Goal: Ask a question

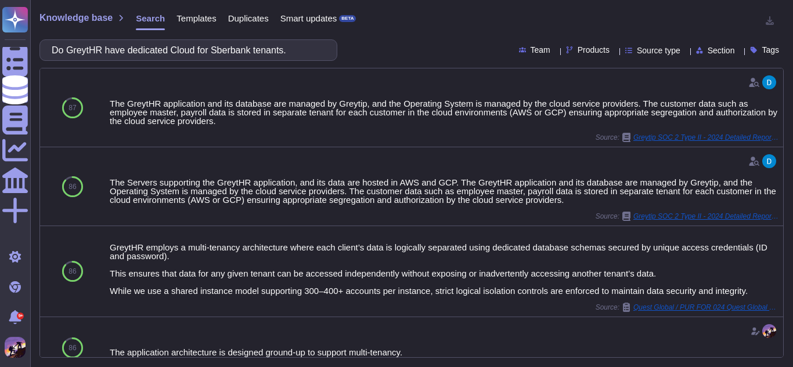
click at [262, 51] on input "Do GreytHR have dedicated Cloud for Sberbank tenants." at bounding box center [185, 50] width 279 height 20
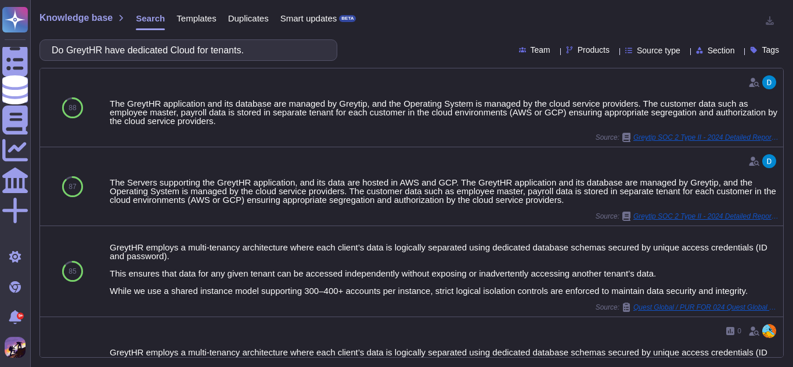
type input "Do GreytHR have dedicated Cloud for tenants."
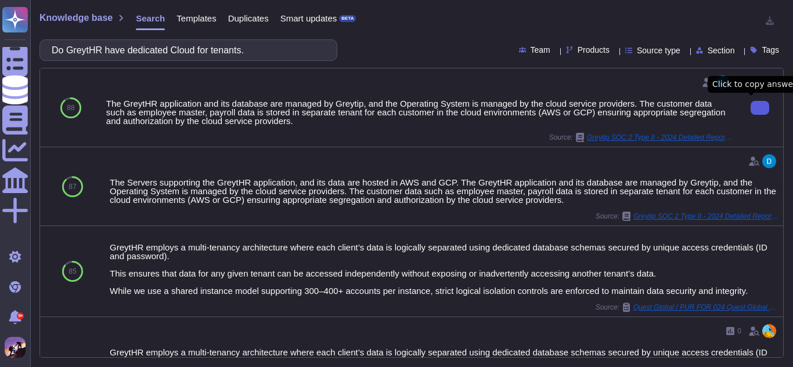
click at [760, 108] on icon at bounding box center [760, 108] width 0 height 0
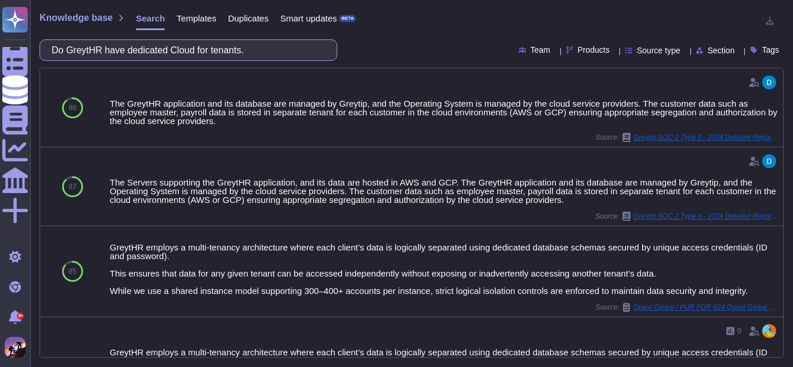
click at [290, 55] on input "Do GreytHR have dedicated Cloud for tenants." at bounding box center [185, 50] width 279 height 20
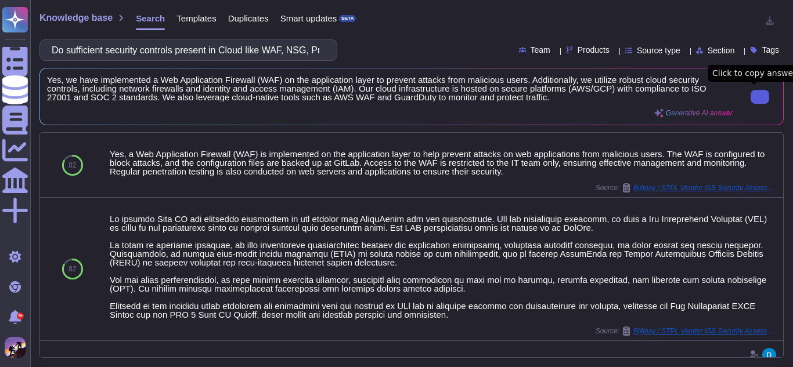
click at [765, 100] on button at bounding box center [759, 97] width 19 height 14
click at [272, 53] on input "Do sufficient security controls present in Cloud like WAF, NSG, Proxy etc." at bounding box center [185, 50] width 279 height 20
click at [204, 48] on input "Do sufficient security controls present in Cloud like WAF, NSG, Proxy etc." at bounding box center [185, 50] width 279 height 20
